Goal: Task Accomplishment & Management: Use online tool/utility

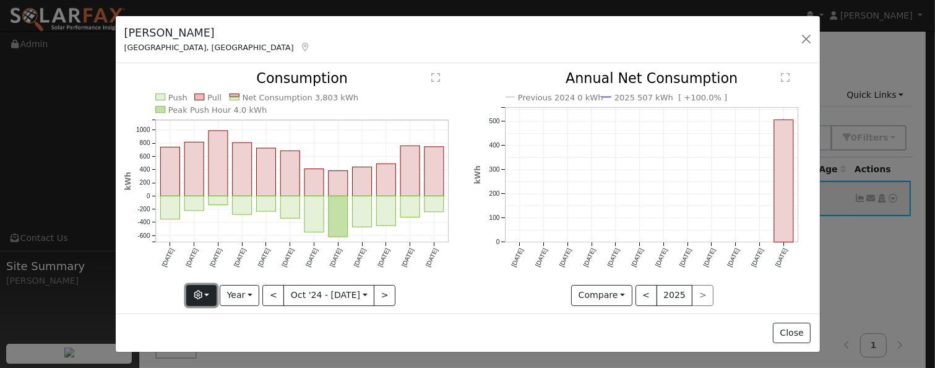
click at [196, 290] on icon "button" at bounding box center [198, 294] width 9 height 9
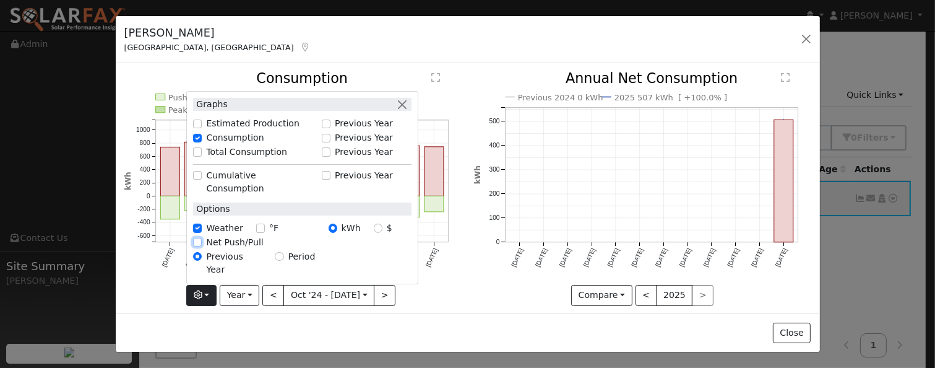
click at [198, 246] on input "Net Push/Pull" at bounding box center [197, 242] width 9 height 9
checkbox input "true"
click at [199, 142] on input "Consumption" at bounding box center [197, 138] width 9 height 9
checkbox input "true"
click at [399, 111] on button "button" at bounding box center [401, 104] width 13 height 13
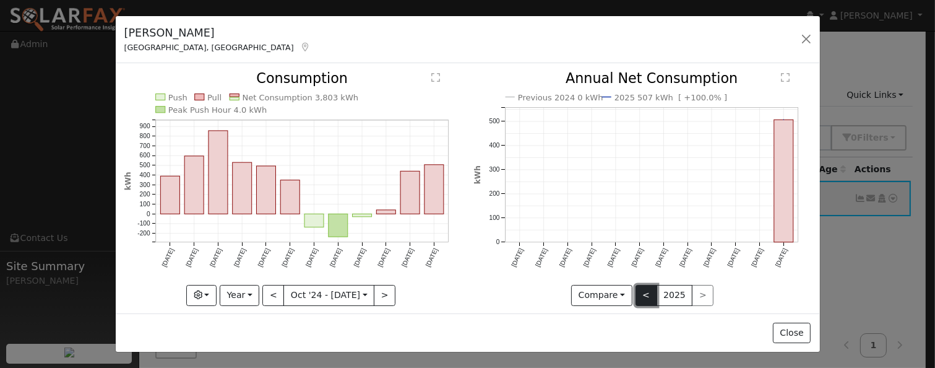
click at [639, 295] on button "<" at bounding box center [647, 295] width 22 height 21
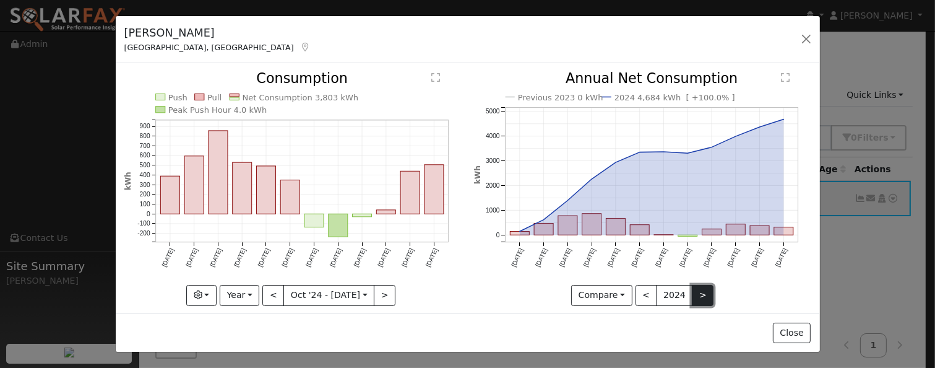
click at [692, 288] on button ">" at bounding box center [703, 295] width 22 height 21
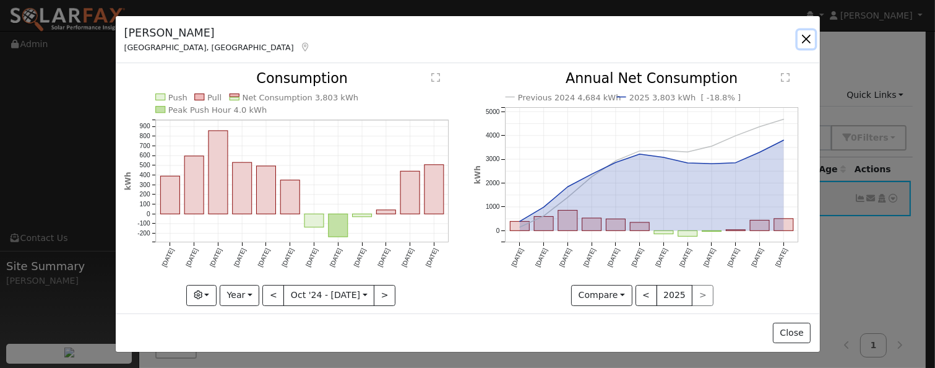
click at [809, 35] on button "button" at bounding box center [806, 38] width 17 height 17
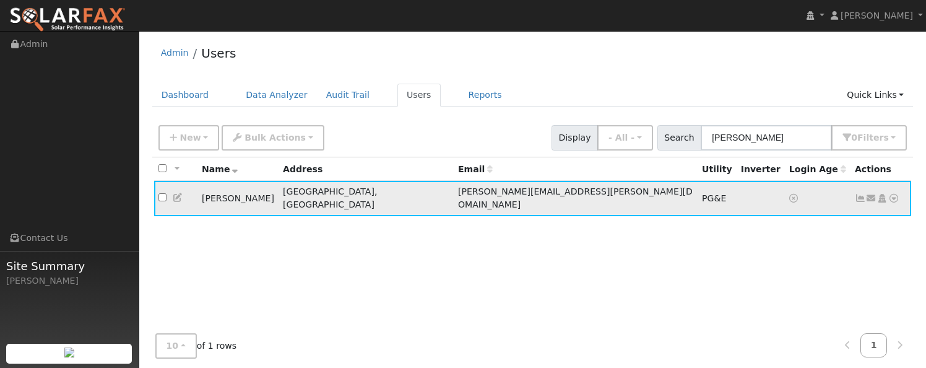
click at [896, 194] on icon at bounding box center [893, 198] width 11 height 9
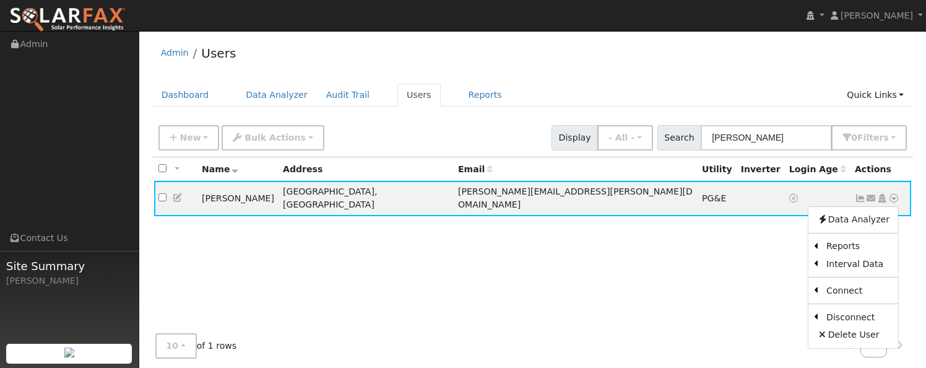
click at [0, 0] on link "Scenario" at bounding box center [0, 0] width 0 height 0
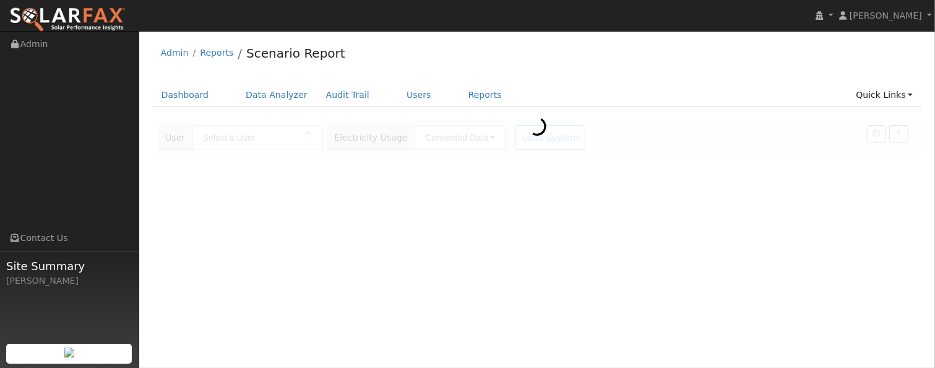
type input "[PERSON_NAME]"
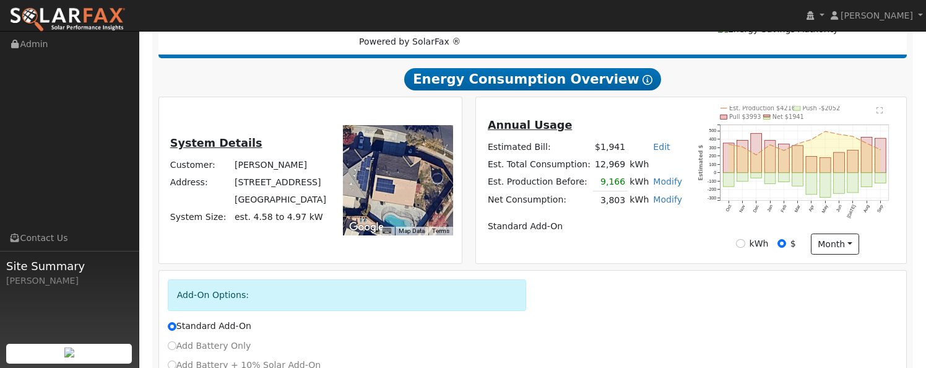
scroll to position [248, 0]
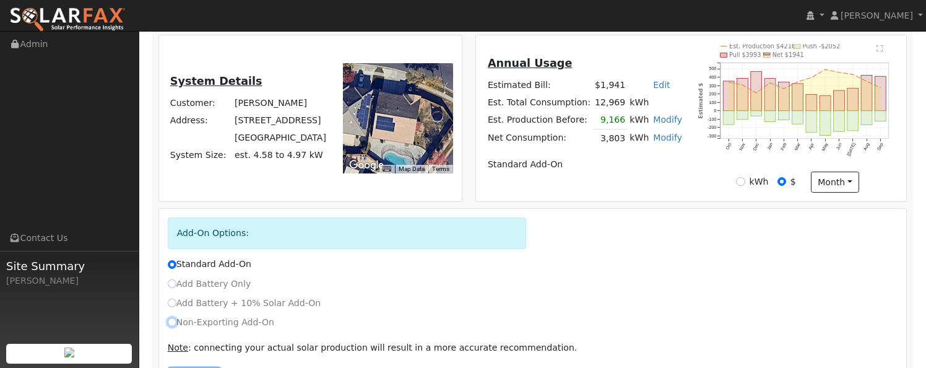
click at [173, 325] on input "Non-Exporting Add-On" at bounding box center [172, 321] width 9 height 9
radio input "true"
radio input "false"
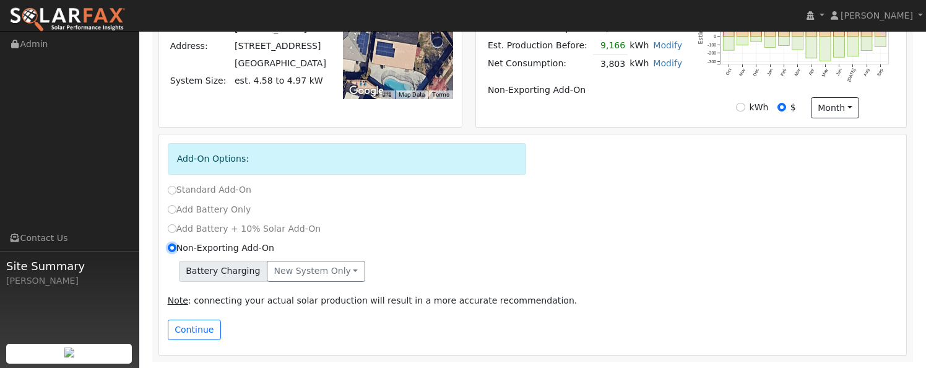
scroll to position [324, 0]
click at [298, 274] on button "New system only" at bounding box center [316, 271] width 98 height 21
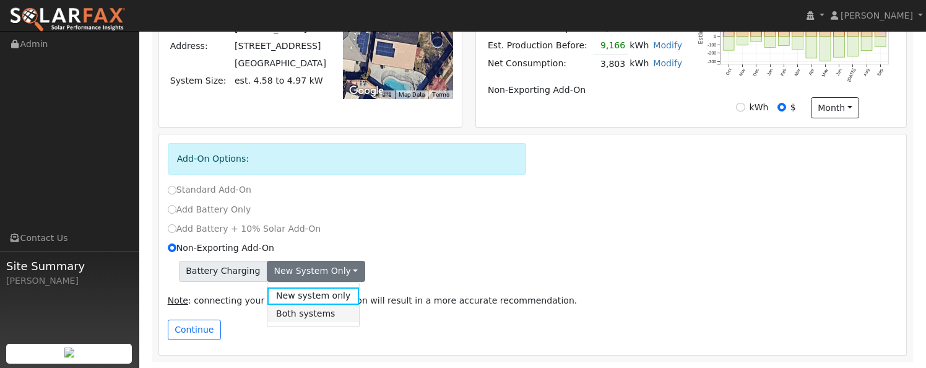
click at [295, 314] on link "Both systems" at bounding box center [313, 312] width 92 height 17
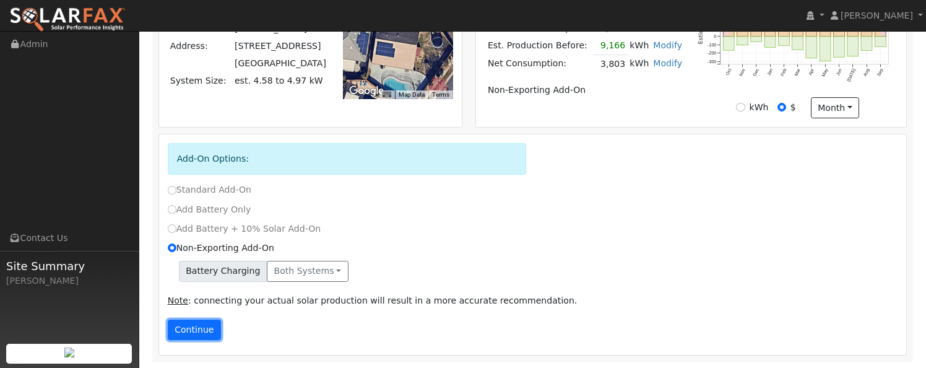
click at [198, 335] on button "Continue" at bounding box center [194, 329] width 53 height 21
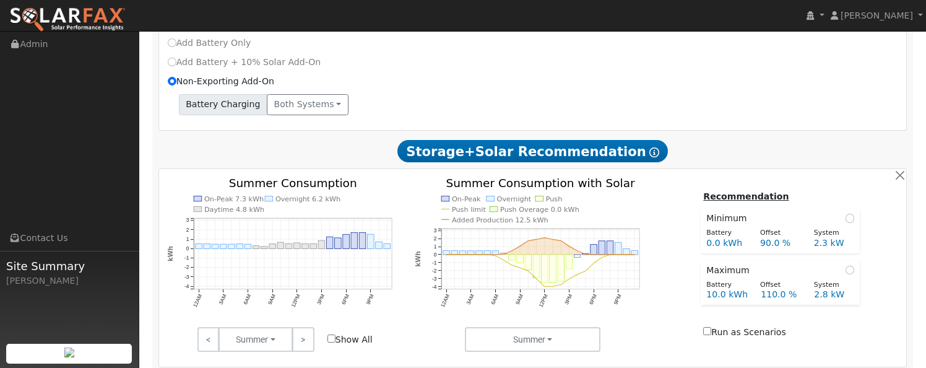
scroll to position [470, 0]
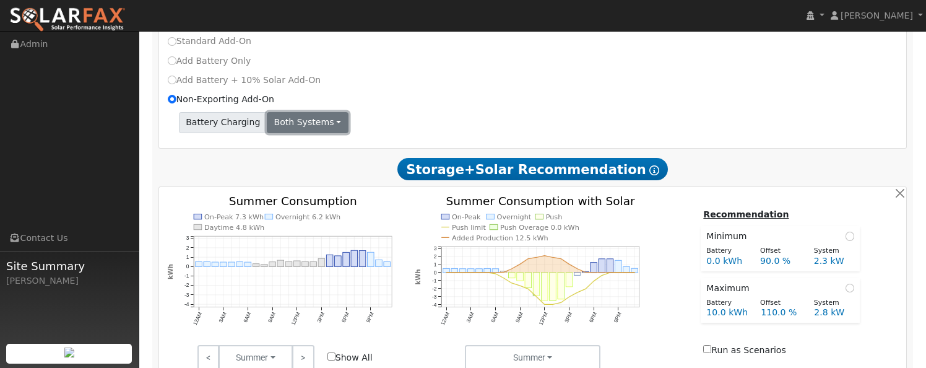
click at [283, 122] on button "Both systems" at bounding box center [308, 122] width 82 height 21
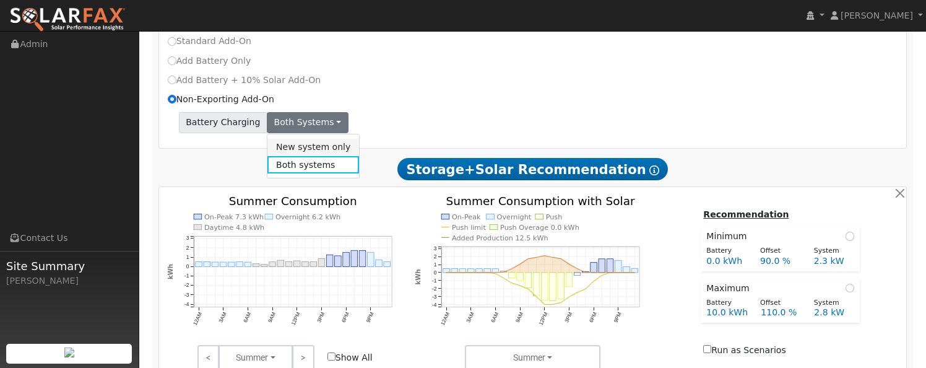
click at [293, 152] on link "New system only" at bounding box center [313, 147] width 92 height 17
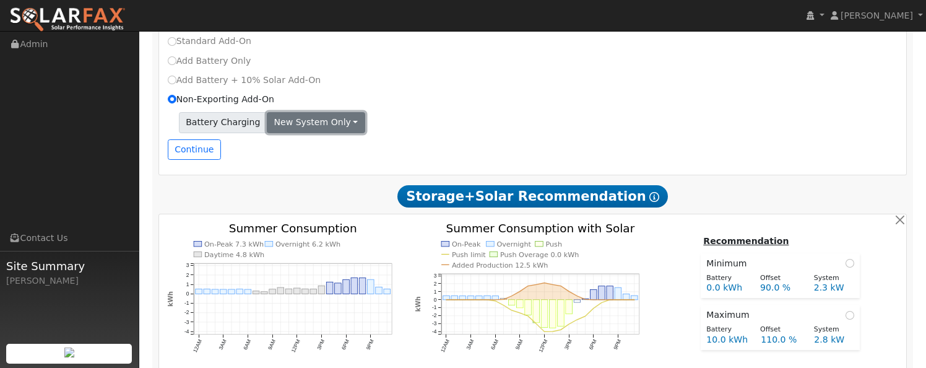
click at [301, 126] on button "New system only" at bounding box center [316, 122] width 98 height 21
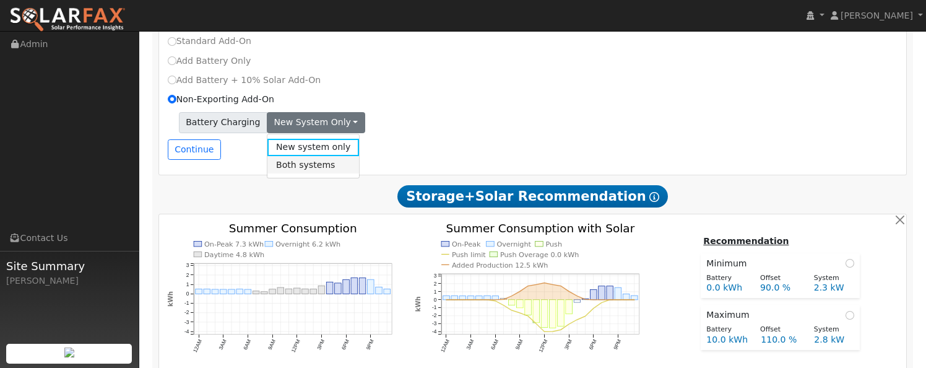
click at [304, 171] on link "Both systems" at bounding box center [313, 164] width 92 height 17
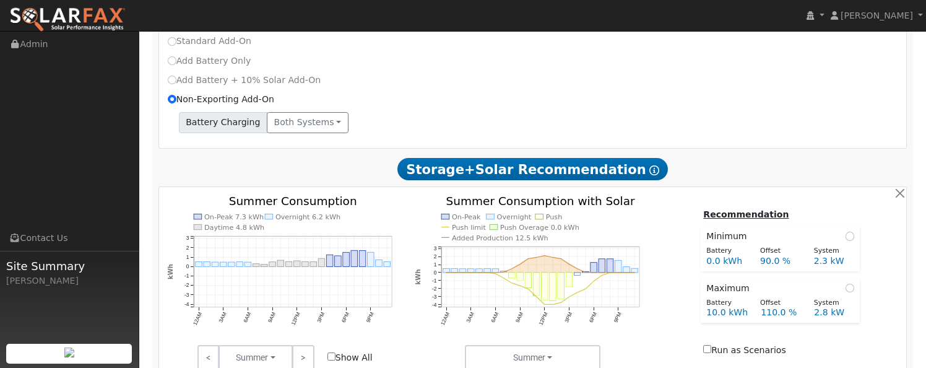
click at [304, 171] on h2 "Storage+Solar Recommendation Show Help" at bounding box center [532, 169] width 749 height 23
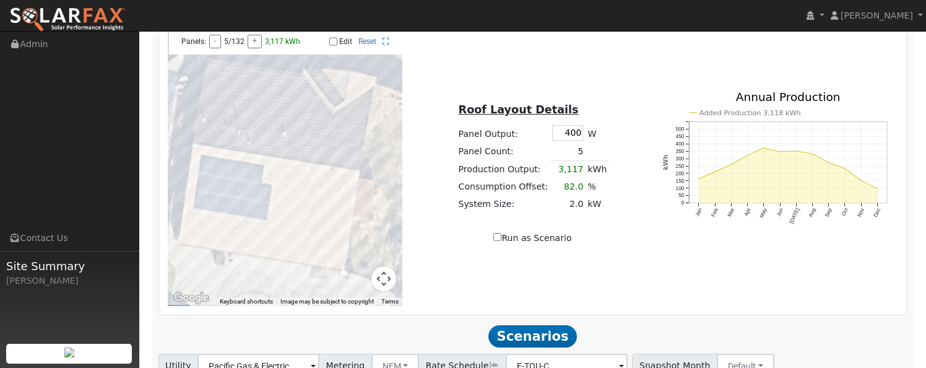
scroll to position [904, 0]
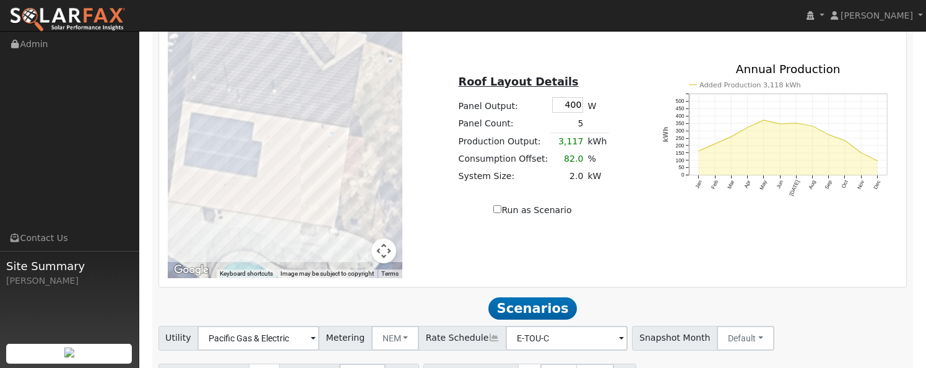
drag, startPoint x: 281, startPoint y: 194, endPoint x: 272, endPoint y: 179, distance: 17.2
click at [272, 179] on div at bounding box center [285, 138] width 235 height 279
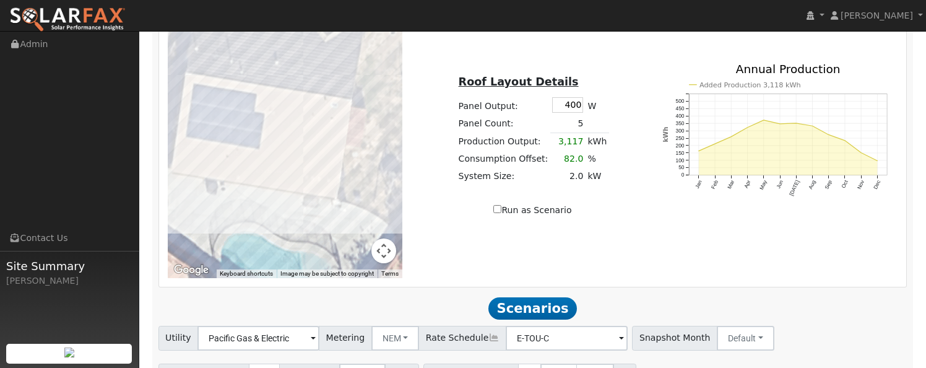
drag, startPoint x: 275, startPoint y: 194, endPoint x: 277, endPoint y: 163, distance: 30.4
click at [280, 164] on div at bounding box center [285, 138] width 235 height 279
click at [281, 158] on div at bounding box center [285, 138] width 235 height 279
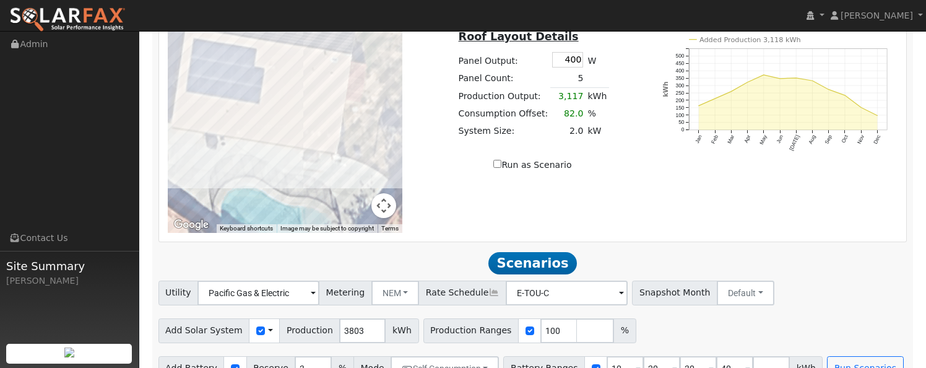
scroll to position [978, 0]
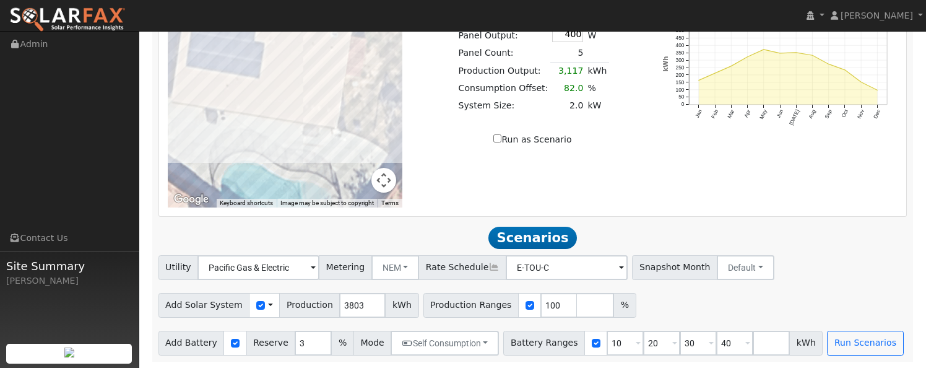
click at [636, 345] on span at bounding box center [638, 344] width 5 height 14
click at [664, 290] on div "Add Solar System Use CSV Data Production 3803 kWh Production Ranges 100 %" at bounding box center [532, 302] width 753 height 29
drag, startPoint x: 292, startPoint y: 340, endPoint x: 283, endPoint y: 341, distance: 9.4
click at [295, 341] on input "3" at bounding box center [313, 342] width 37 height 25
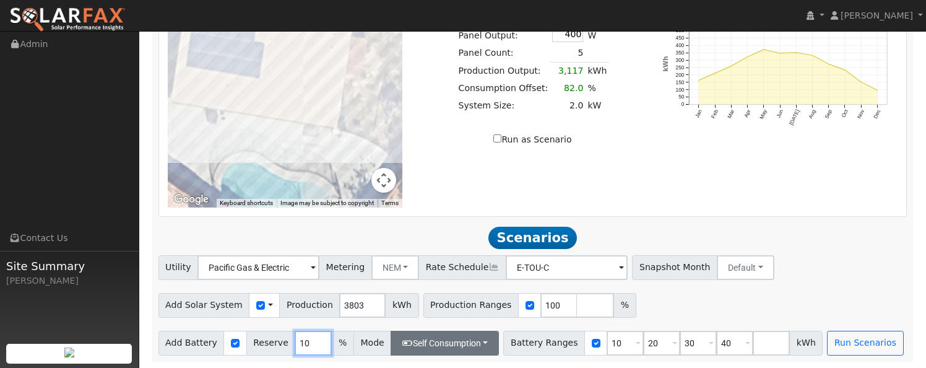
type input "10"
click at [460, 346] on button "Self Consumption" at bounding box center [445, 342] width 108 height 25
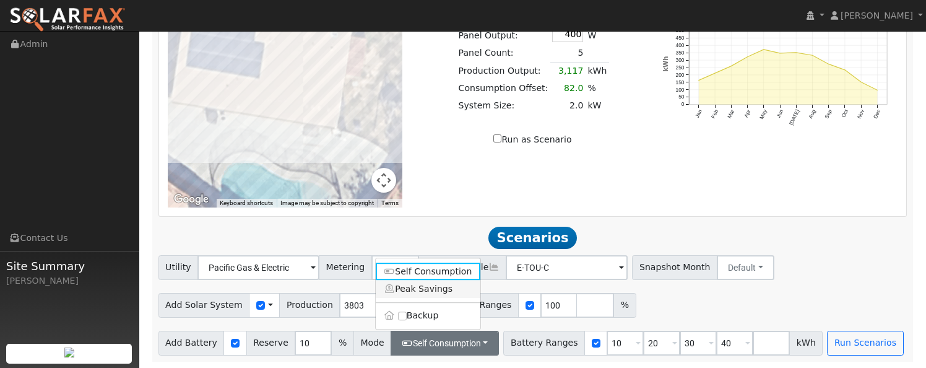
click at [449, 288] on link "Peak Savings" at bounding box center [428, 288] width 105 height 17
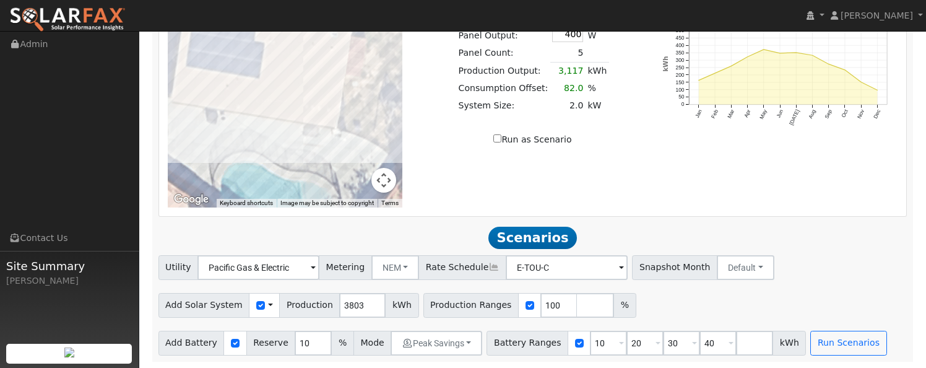
click at [619, 342] on span at bounding box center [621, 344] width 5 height 14
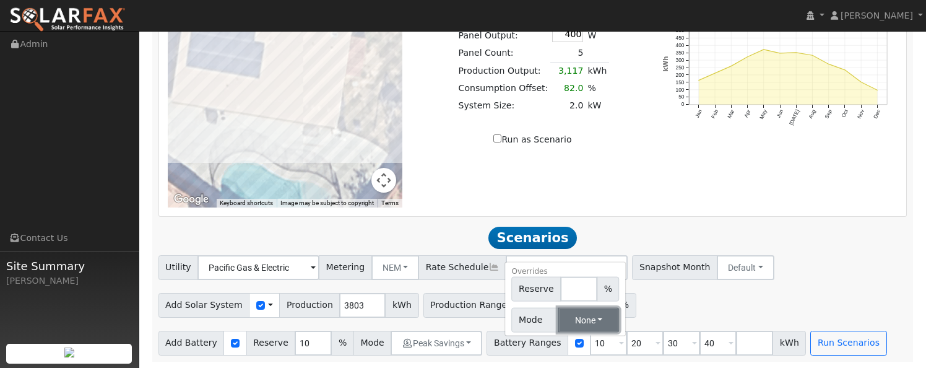
click at [569, 321] on button "None" at bounding box center [588, 319] width 61 height 25
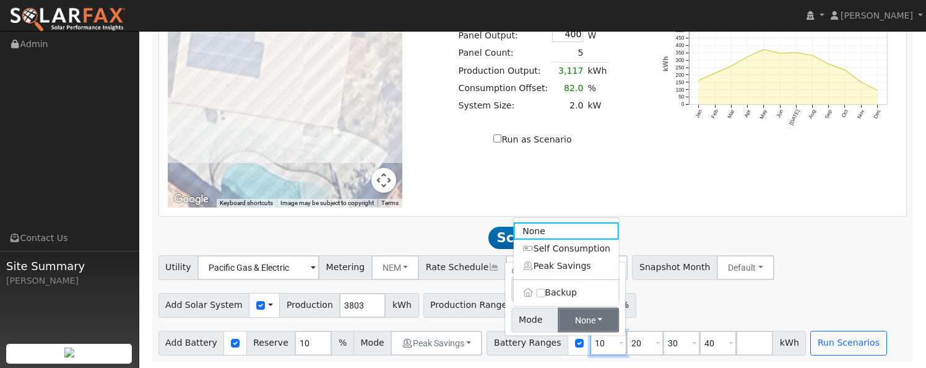
click at [590, 342] on input "10" at bounding box center [608, 342] width 37 height 25
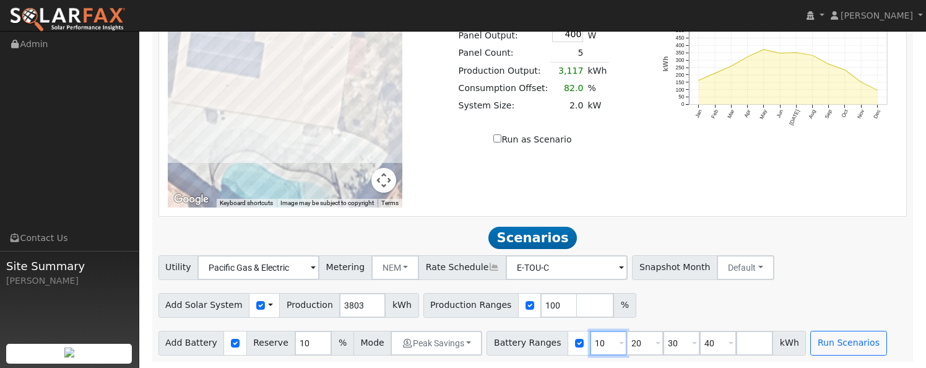
drag, startPoint x: 583, startPoint y: 341, endPoint x: 571, endPoint y: 342, distance: 11.8
click at [590, 342] on input "10" at bounding box center [608, 342] width 37 height 25
type input "13.5"
drag, startPoint x: 616, startPoint y: 344, endPoint x: 593, endPoint y: 343, distance: 23.5
click at [593, 343] on div "Battery Ranges 13.5 Overrides Reserve % Mode None None Self Consumption Peak Sa…" at bounding box center [645, 342] width 319 height 25
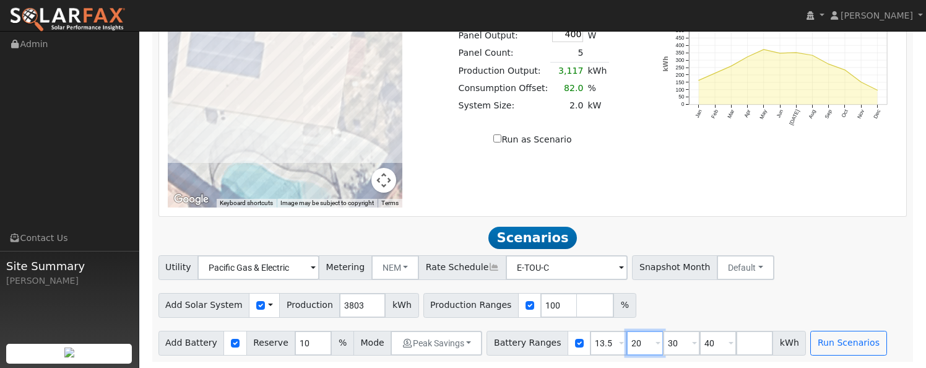
type input "30"
type input "40"
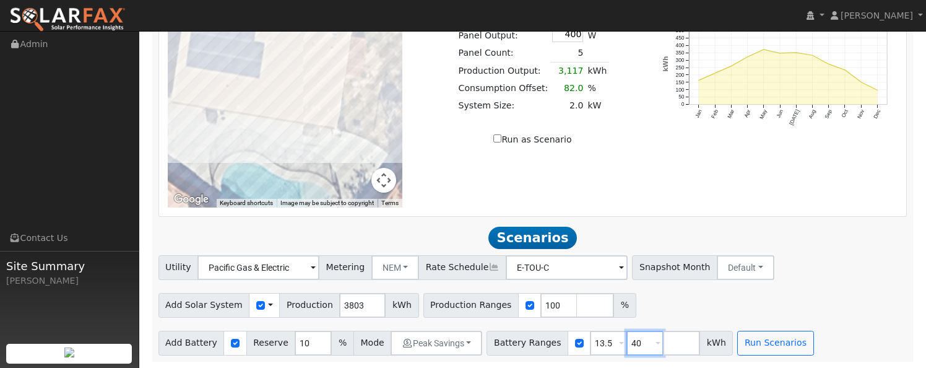
type input "4"
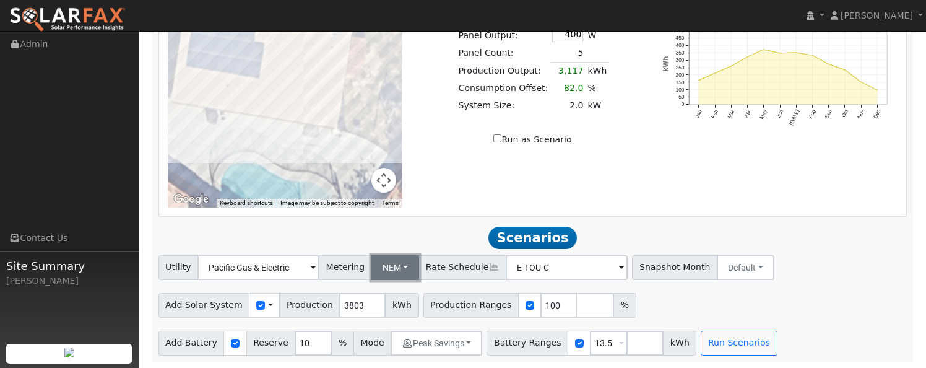
click at [398, 273] on button "NEM" at bounding box center [395, 267] width 48 height 25
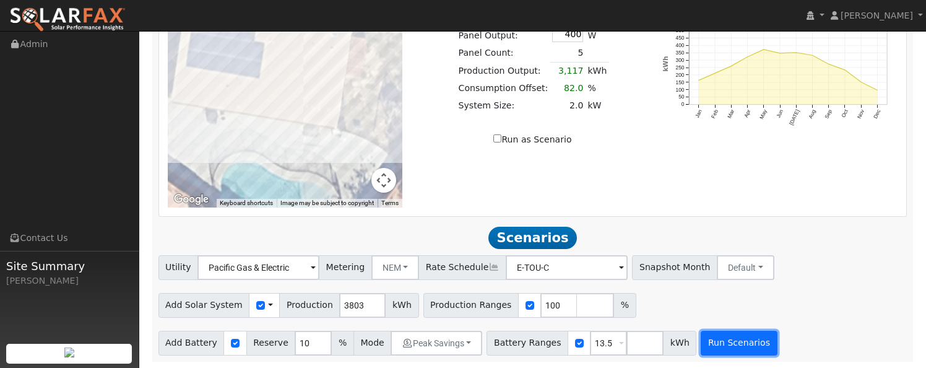
click at [718, 340] on button "Run Scenarios" at bounding box center [739, 342] width 76 height 25
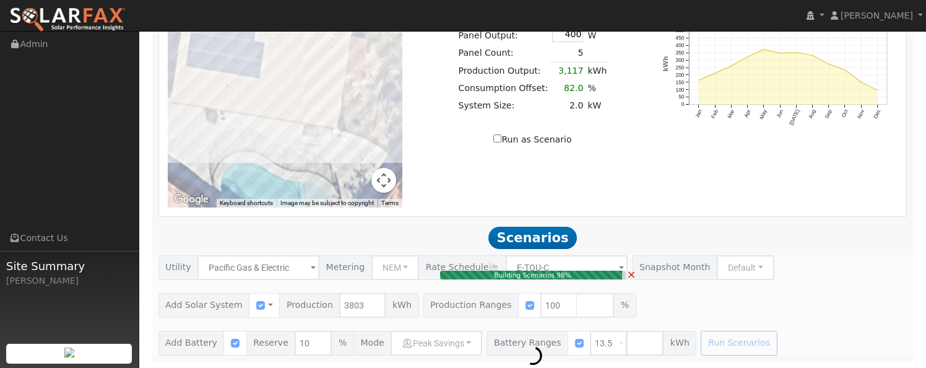
type input "2.5"
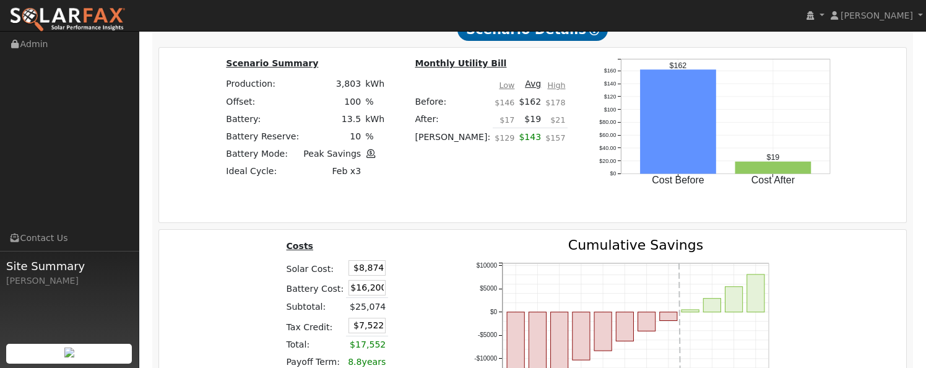
scroll to position [1600, 0]
